Goal: Information Seeking & Learning: Learn about a topic

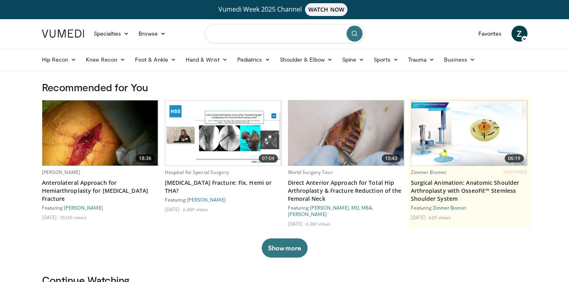
click at [260, 32] on input "Search topics, interventions" at bounding box center [285, 33] width 160 height 19
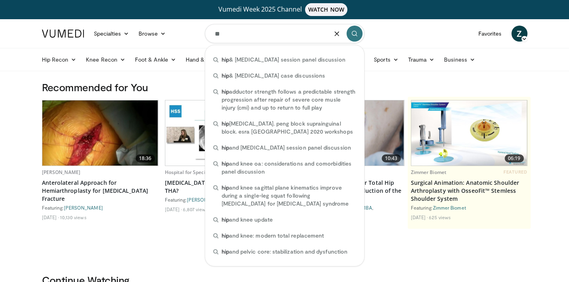
type input "*"
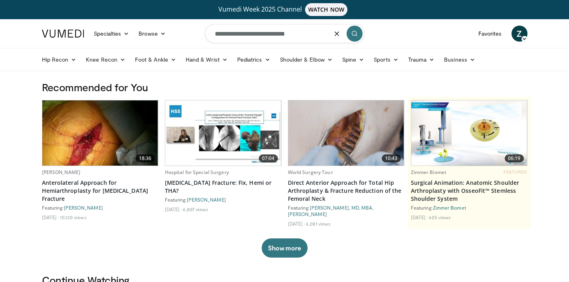
type input "**********"
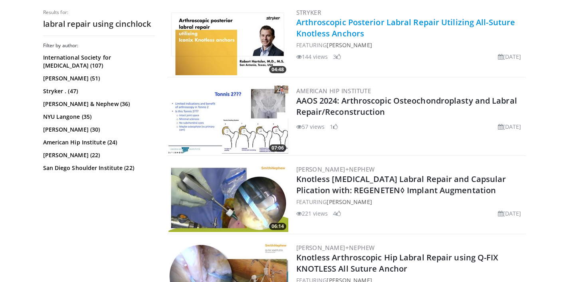
scroll to position [417, 0]
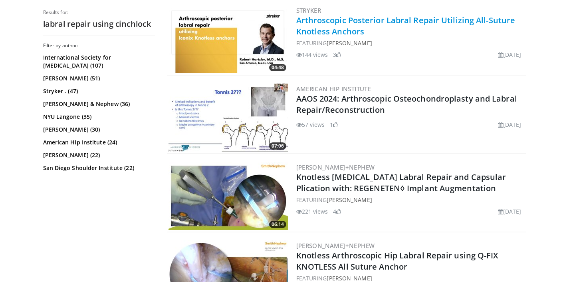
click at [365, 120] on div "57 views June 25, 2025 1" at bounding box center [410, 123] width 228 height 12
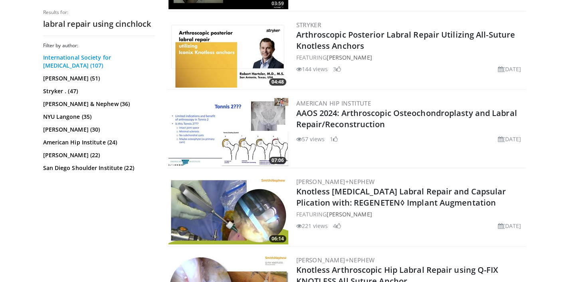
scroll to position [402, 0]
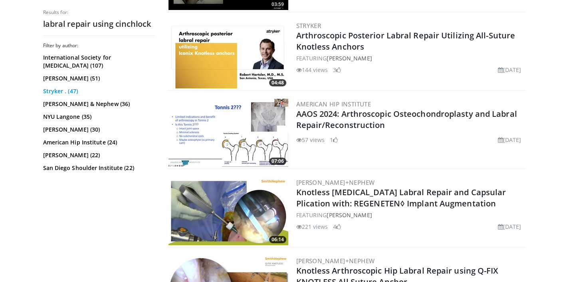
click at [44, 90] on link "Stryker . (47)" at bounding box center [98, 91] width 110 height 8
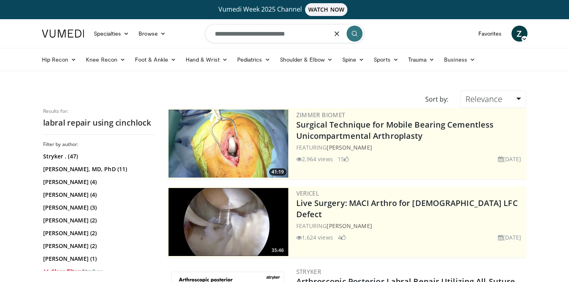
click at [214, 35] on input "**********" at bounding box center [285, 33] width 160 height 19
type input "**********"
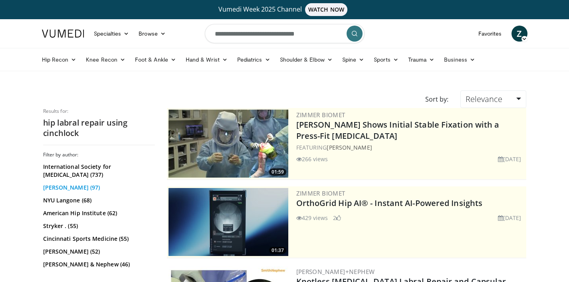
scroll to position [10, 0]
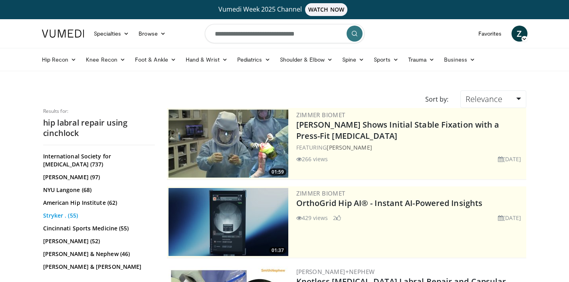
click at [53, 214] on link "Stryker . (55)" at bounding box center [98, 215] width 110 height 8
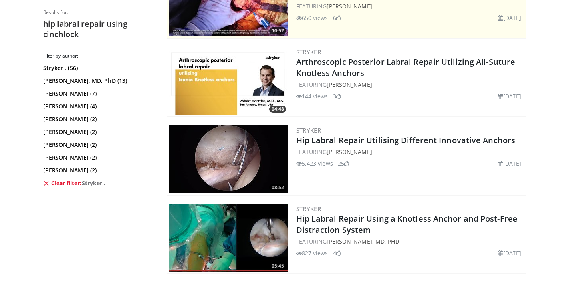
scroll to position [220, 0]
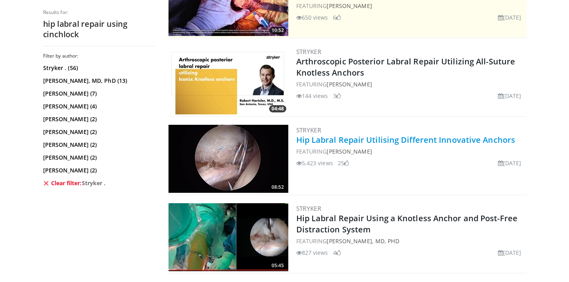
click at [343, 137] on link "Hip Labral Repair Utilising Different Innovative Anchors" at bounding box center [405, 139] width 219 height 11
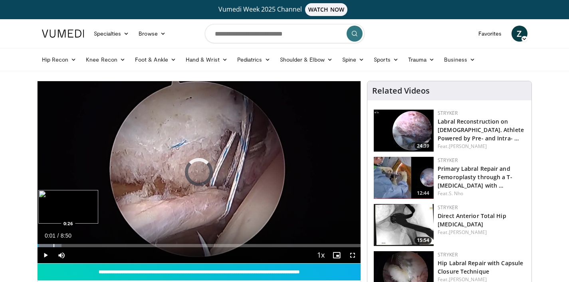
click at [54, 244] on div "Progress Bar" at bounding box center [54, 245] width 1 height 3
click at [49, 245] on div "Progress Bar" at bounding box center [49, 245] width 1 height 3
click at [46, 245] on div "Progress Bar" at bounding box center [46, 245] width 1 height 3
click at [41, 245] on div "Progress Bar" at bounding box center [41, 245] width 1 height 3
click at [351, 254] on span "Video Player" at bounding box center [353, 255] width 16 height 16
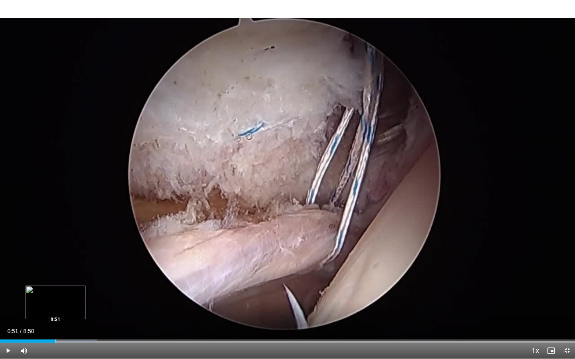
click at [56, 281] on div "Progress Bar" at bounding box center [56, 341] width 1 height 3
click at [69, 281] on div "Progress Bar" at bounding box center [69, 341] width 1 height 3
click at [83, 281] on div "Progress Bar" at bounding box center [83, 341] width 1 height 3
click at [102, 281] on div "Progress Bar" at bounding box center [102, 341] width 1 height 3
click at [88, 281] on div "Progress Bar" at bounding box center [88, 341] width 1 height 3
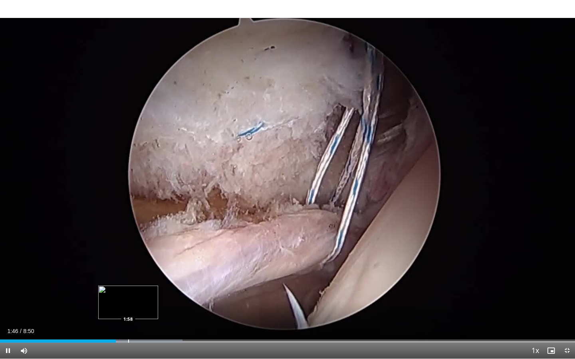
click at [128, 281] on div "Progress Bar" at bounding box center [128, 341] width 1 height 3
click at [149, 281] on div "10 seconds Tap to unmute" at bounding box center [287, 179] width 575 height 359
click at [164, 281] on div "Progress Bar" at bounding box center [164, 341] width 1 height 3
click at [178, 281] on div "Current Time 2:31 / Duration 8:50 Play Skip Backward Skip Forward Mute Loaded :…" at bounding box center [287, 351] width 575 height 16
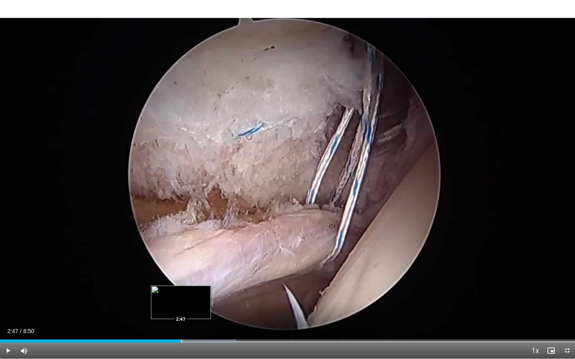
click at [181, 281] on div "Progress Bar" at bounding box center [181, 341] width 1 height 3
click at [197, 281] on div "Progress Bar" at bounding box center [197, 341] width 1 height 3
click at [212, 281] on div "Progress Bar" at bounding box center [212, 341] width 1 height 3
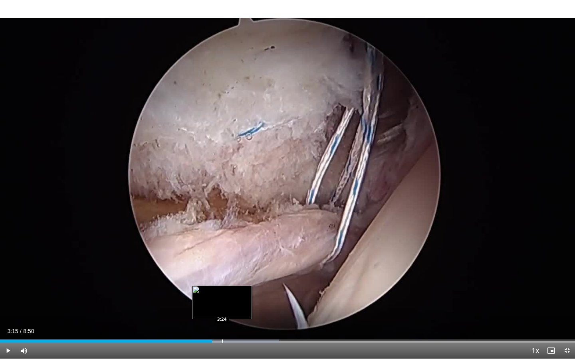
click at [222, 281] on div "Progress Bar" at bounding box center [222, 341] width 1 height 3
click at [238, 281] on div "Progress Bar" at bounding box center [238, 341] width 1 height 3
click at [219, 281] on div "Progress Bar" at bounding box center [219, 341] width 1 height 3
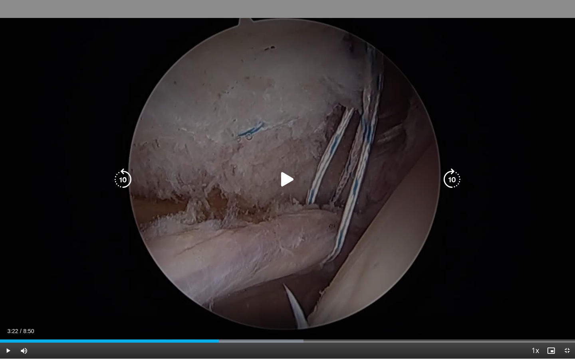
click at [284, 170] on icon "Video Player" at bounding box center [287, 180] width 22 height 22
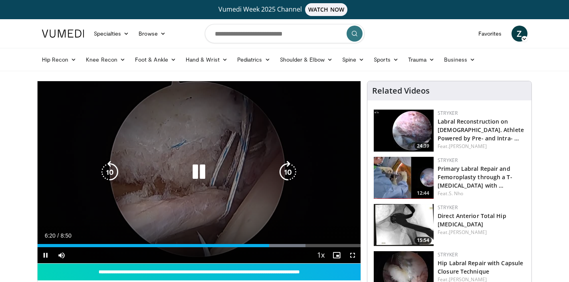
click at [190, 167] on icon "Video Player" at bounding box center [199, 172] width 22 height 22
